Goal: Transaction & Acquisition: Obtain resource

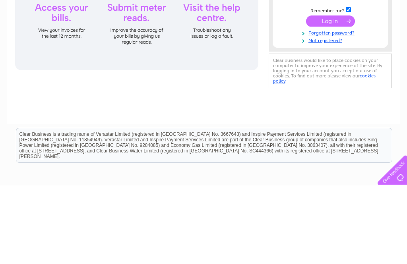
type input "[EMAIL_ADDRESS][DOMAIN_NAME]"
click at [338, 98] on input "submit" at bounding box center [330, 100] width 49 height 11
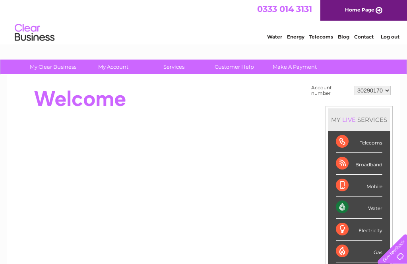
click at [360, 212] on div "Water" at bounding box center [359, 208] width 47 height 22
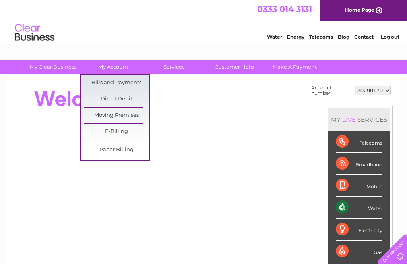
click at [97, 84] on link "Bills and Payments" at bounding box center [117, 83] width 66 height 16
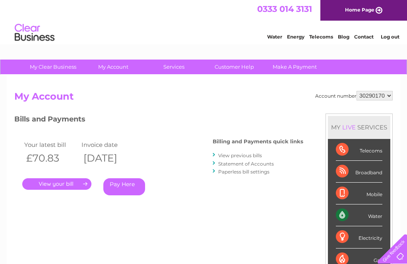
click at [52, 185] on link "." at bounding box center [56, 185] width 69 height 12
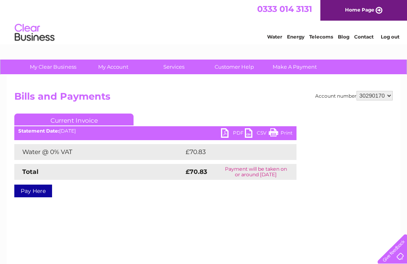
click at [232, 132] on link "PDF" at bounding box center [233, 134] width 24 height 12
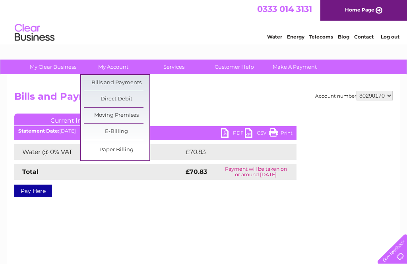
click at [127, 87] on link "Bills and Payments" at bounding box center [117, 83] width 66 height 16
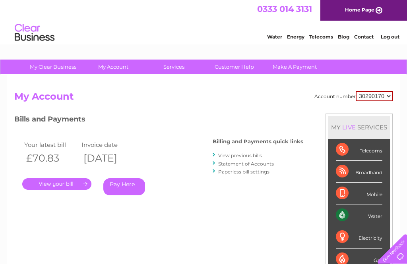
click at [246, 153] on link "View previous bills" at bounding box center [240, 156] width 44 height 6
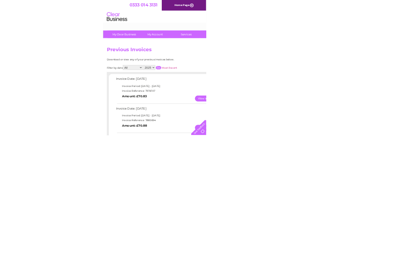
scroll to position [47, 0]
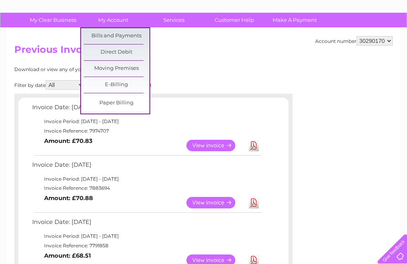
click at [124, 34] on link "Bills and Payments" at bounding box center [117, 36] width 66 height 16
